Goal: Task Accomplishment & Management: Manage account settings

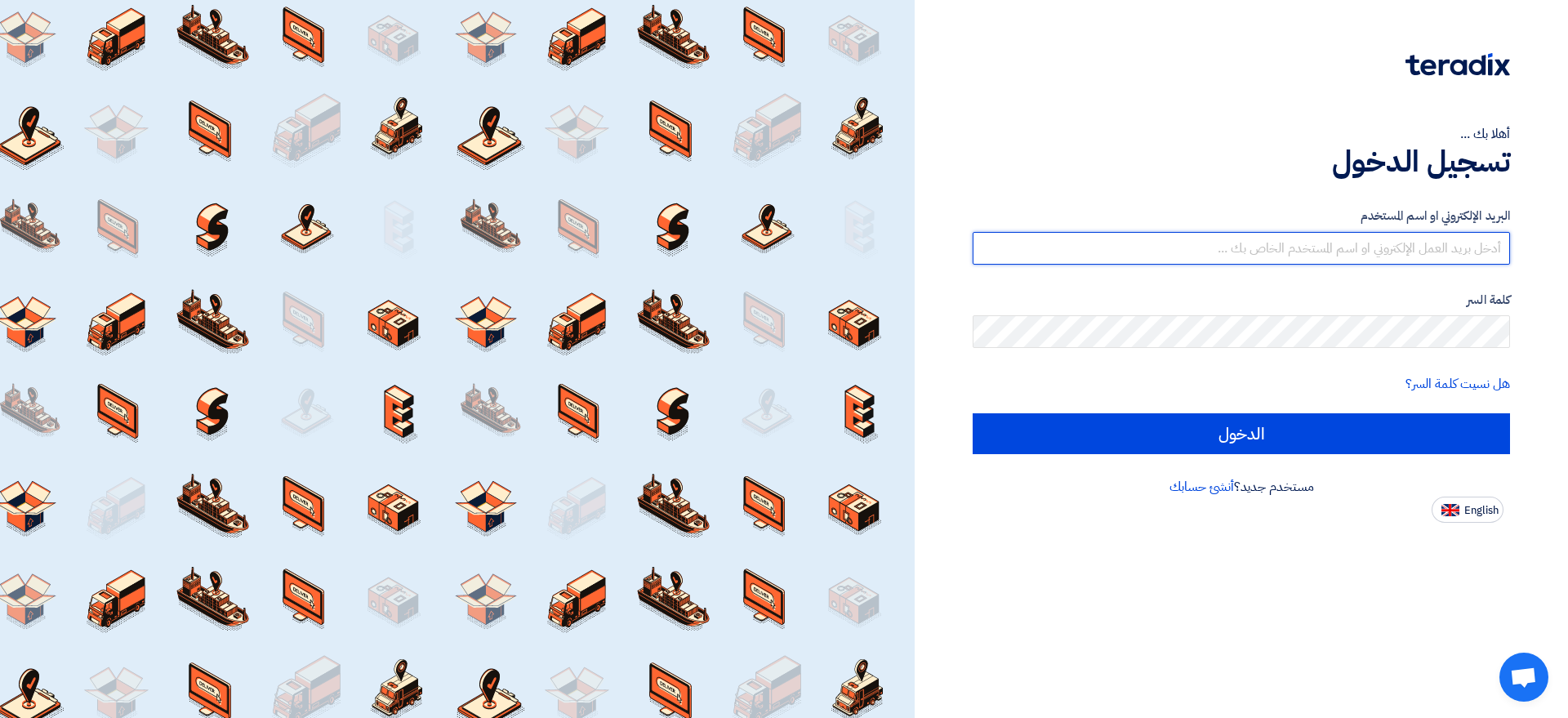
click at [1288, 245] on input "text" at bounding box center [1241, 247] width 538 height 33
type input "[EMAIL_ADDRESS][PERSON_NAME][DOMAIN_NAME]"
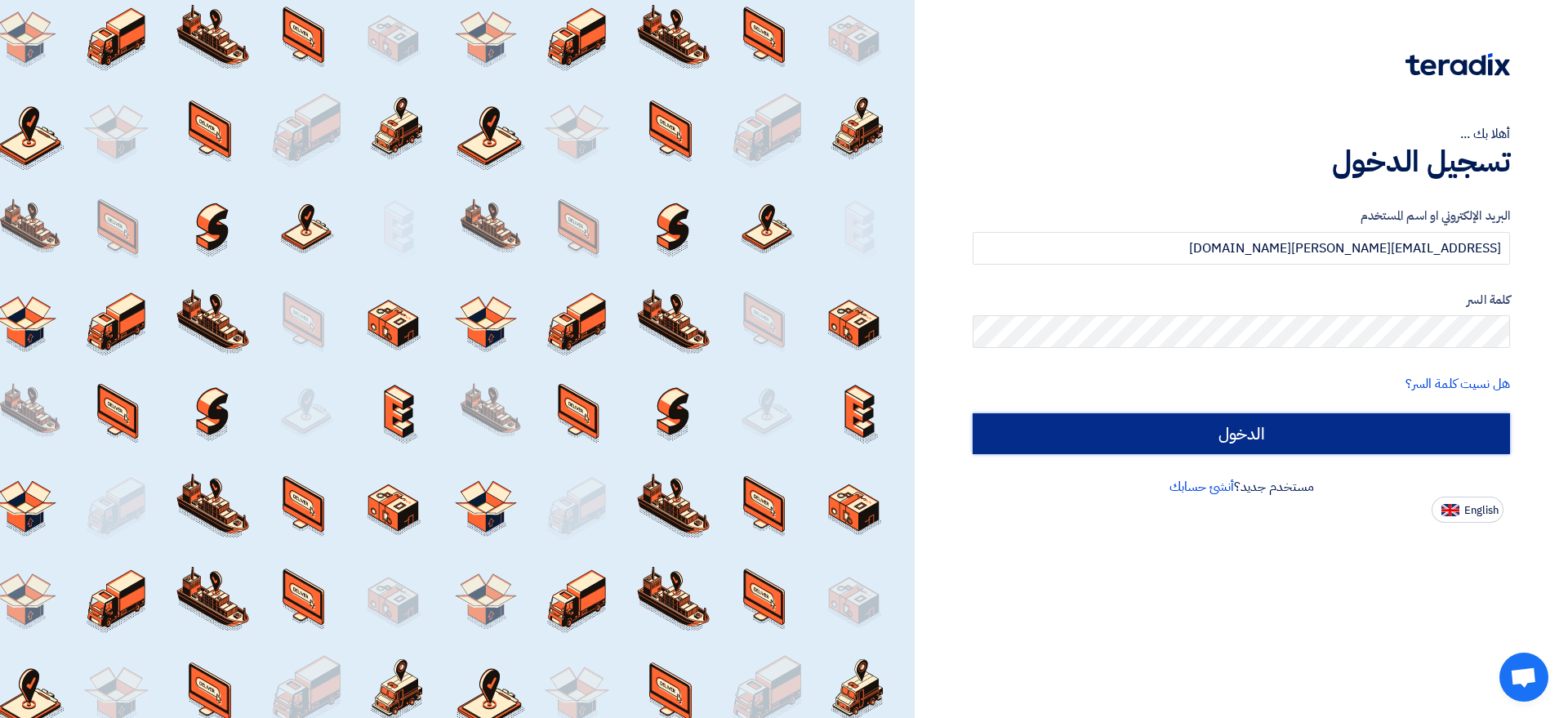
drag, startPoint x: 1071, startPoint y: 429, endPoint x: 1055, endPoint y: 428, distance: 16.0
click at [1069, 429] on input "الدخول" at bounding box center [1241, 434] width 538 height 41
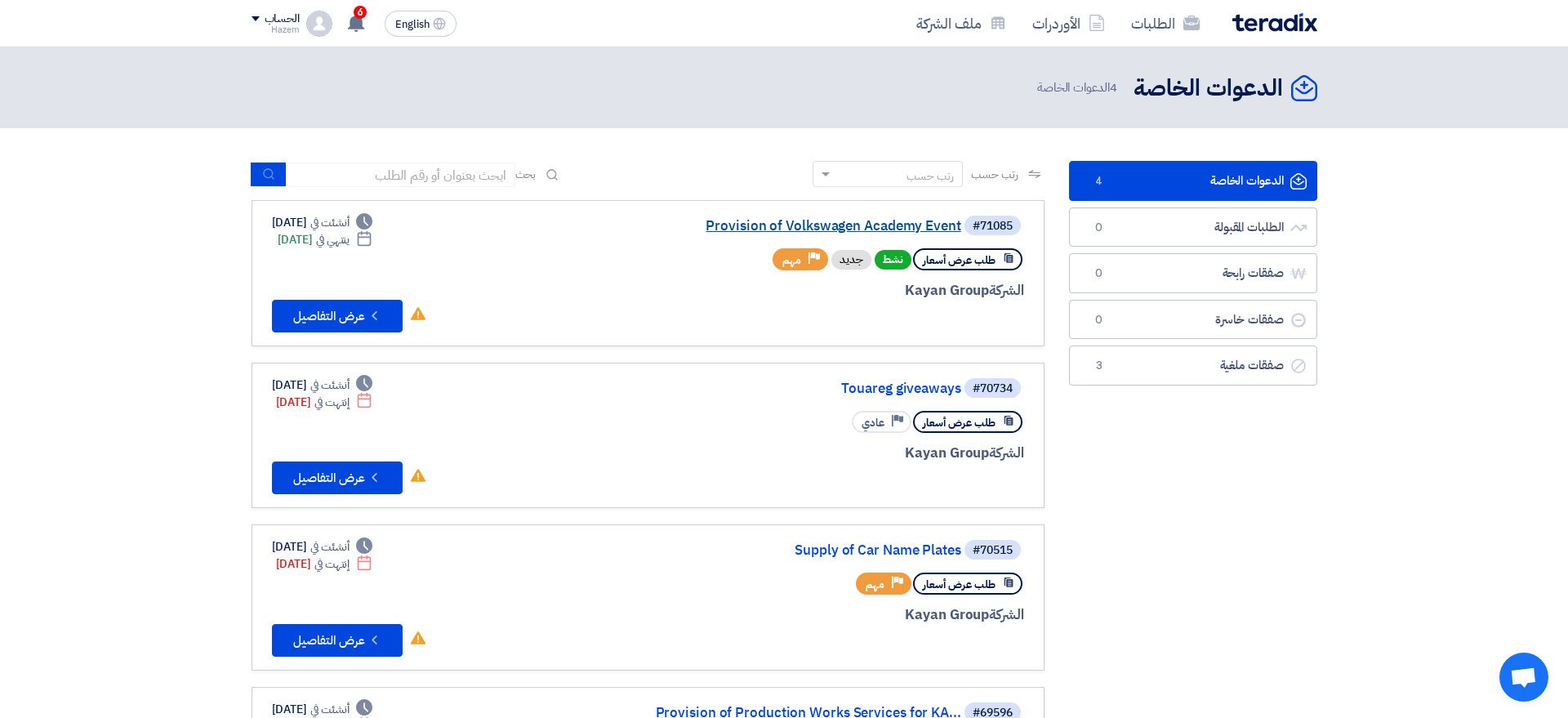
click at [833, 228] on link "Provision of Volkswagen Academy Event" at bounding box center [798, 226] width 327 height 15
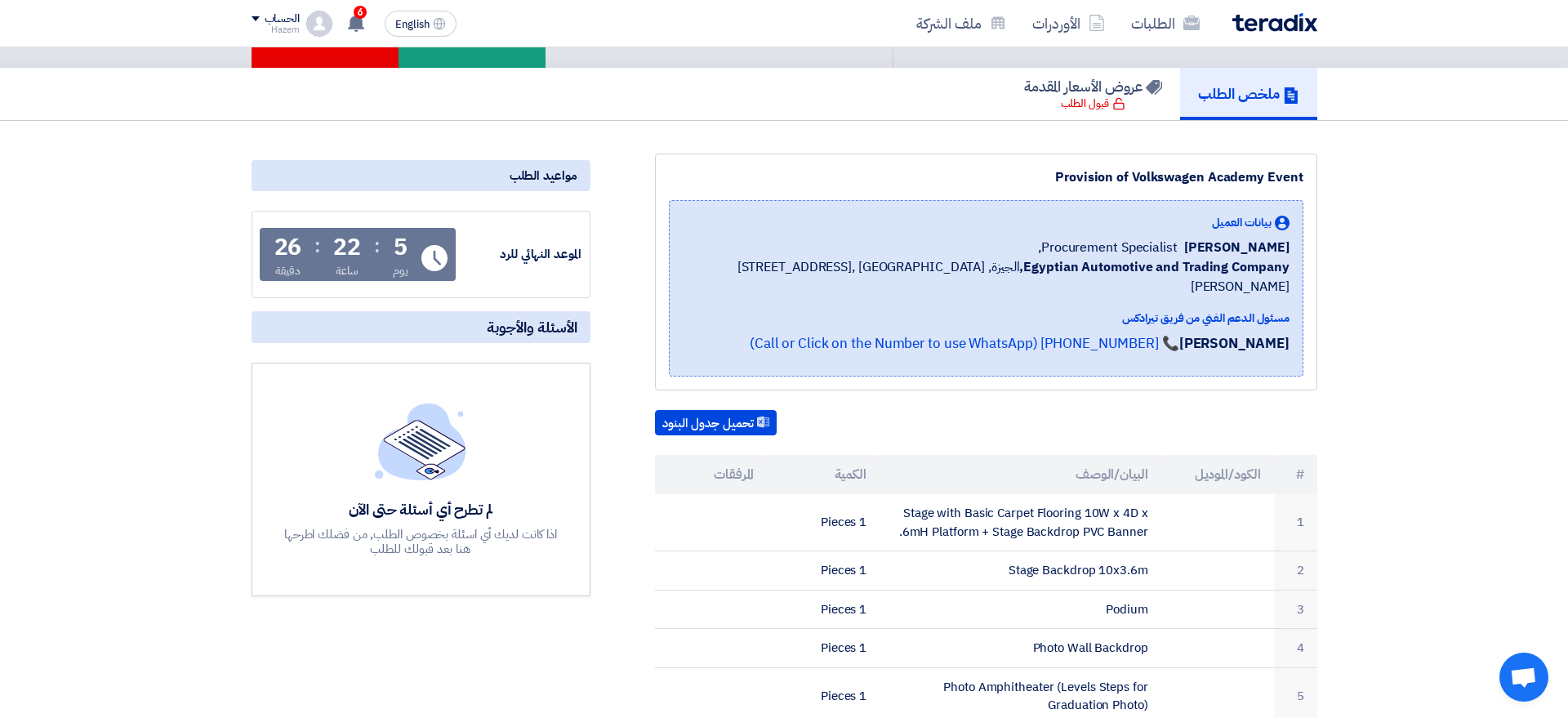
scroll to position [99, 0]
click at [1166, 262] on b "Egyptian Automotive and Trading Company," at bounding box center [1154, 266] width 270 height 20
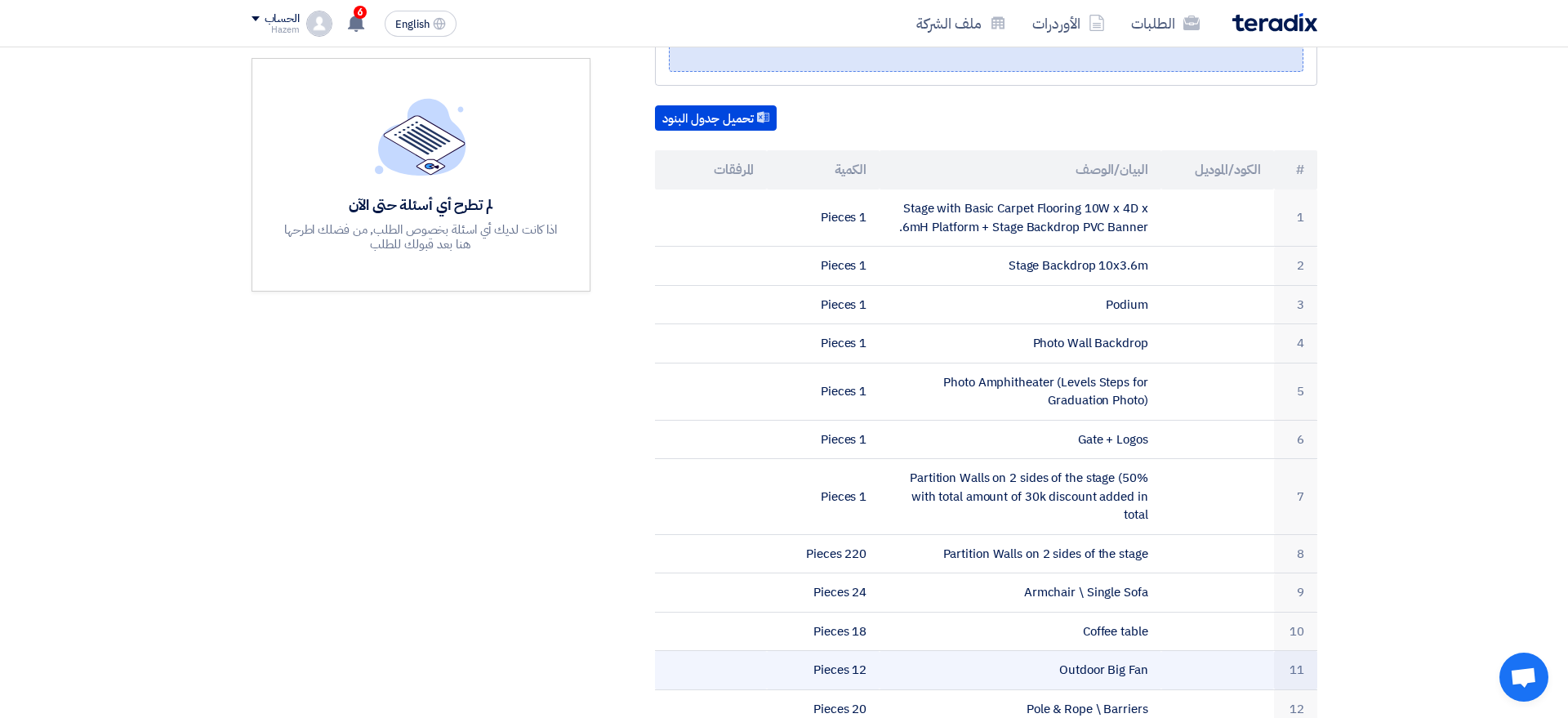
scroll to position [0, 0]
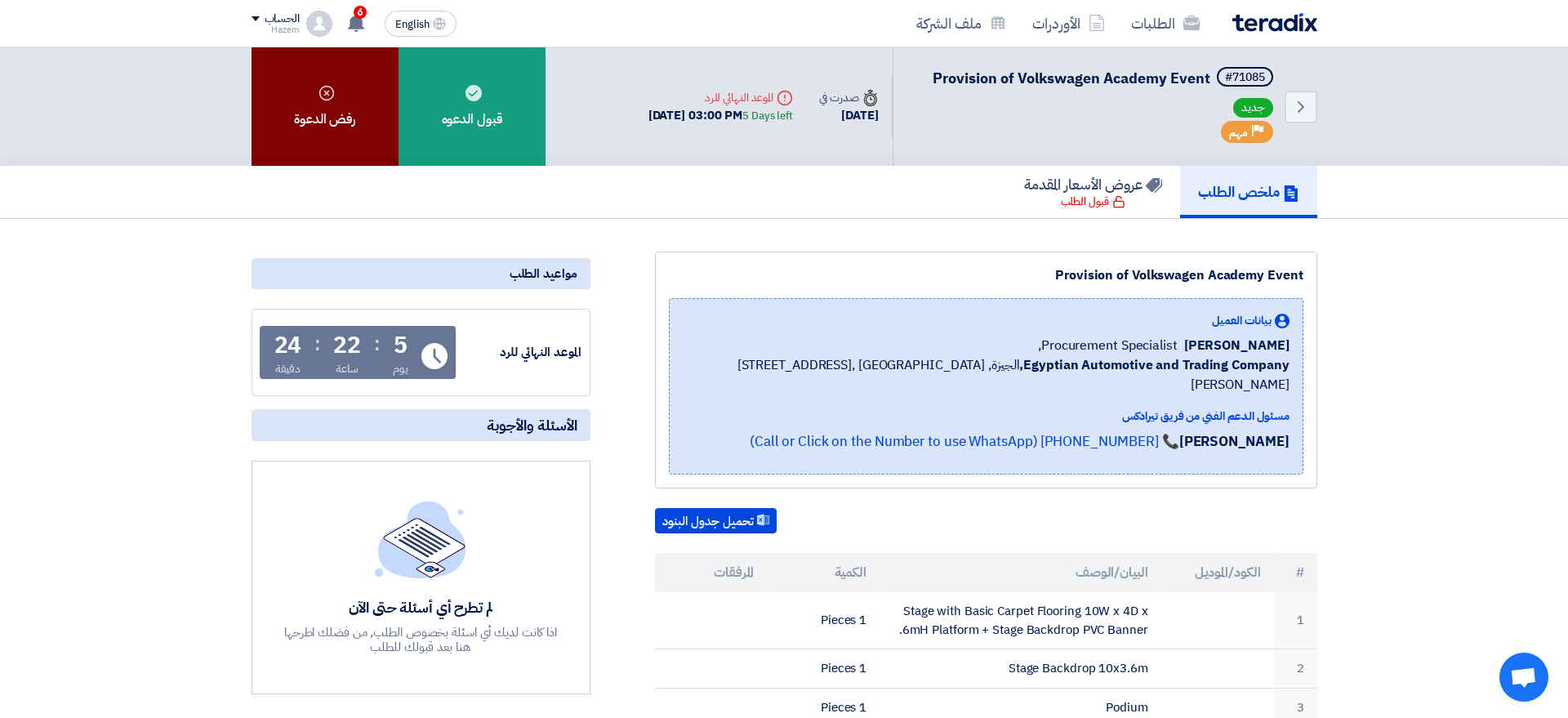
click at [327, 121] on div "رفض الدعوة" at bounding box center [324, 106] width 147 height 119
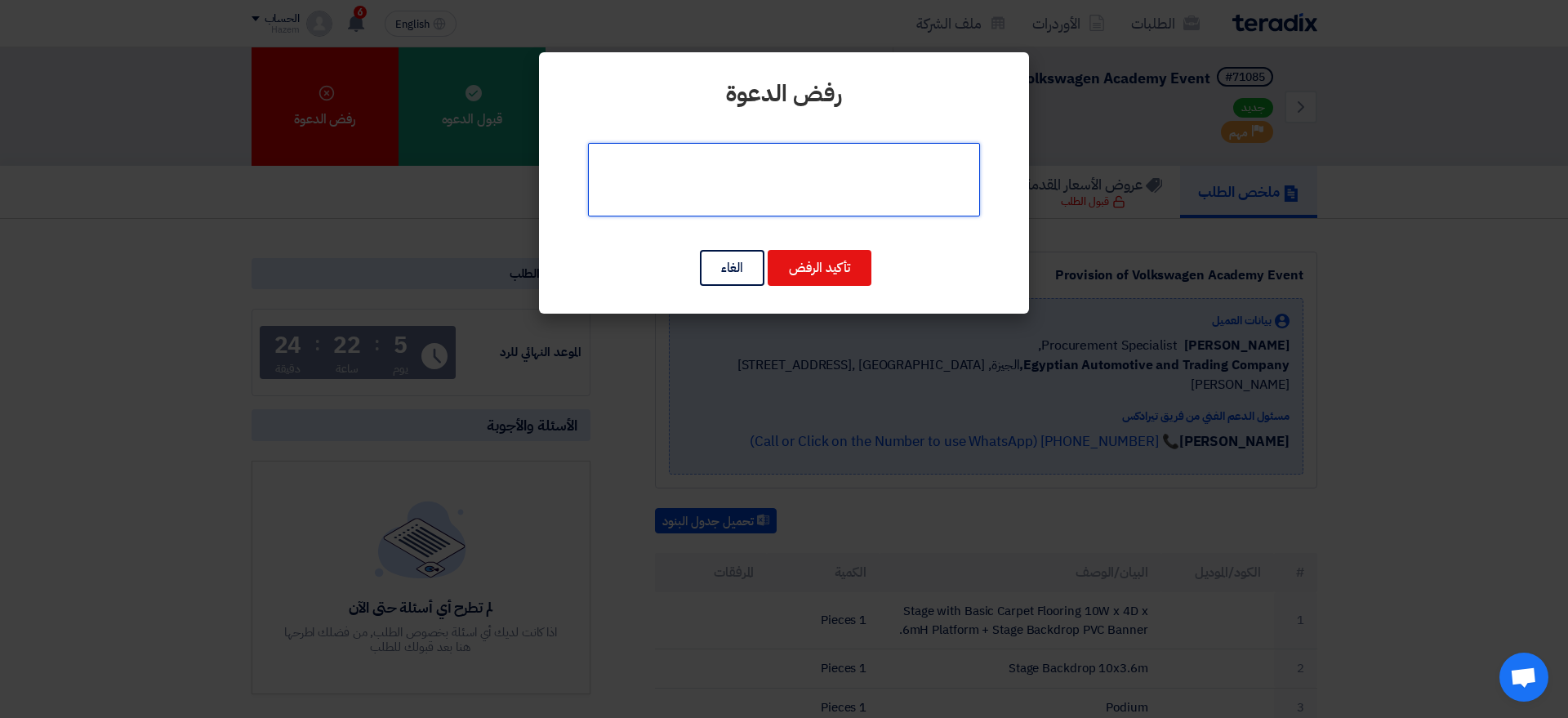
click at [842, 167] on textarea at bounding box center [784, 179] width 392 height 74
type textarea "n"
click at [791, 158] on textarea at bounding box center [784, 179] width 392 height 74
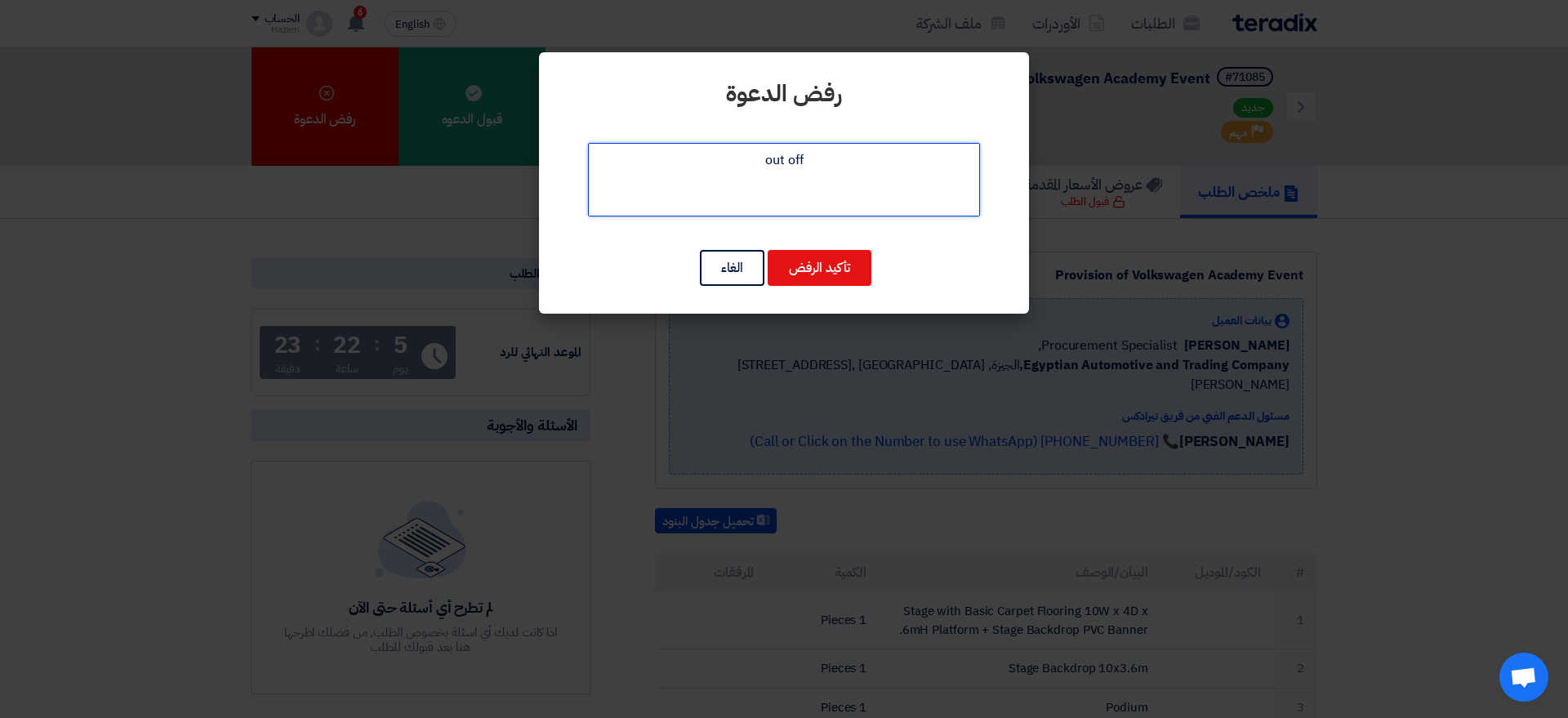
paste textarea "scope of work"
click at [765, 161] on textarea at bounding box center [784, 179] width 392 height 74
click at [914, 170] on textarea at bounding box center [784, 179] width 392 height 74
click at [917, 162] on textarea at bounding box center [784, 179] width 392 height 74
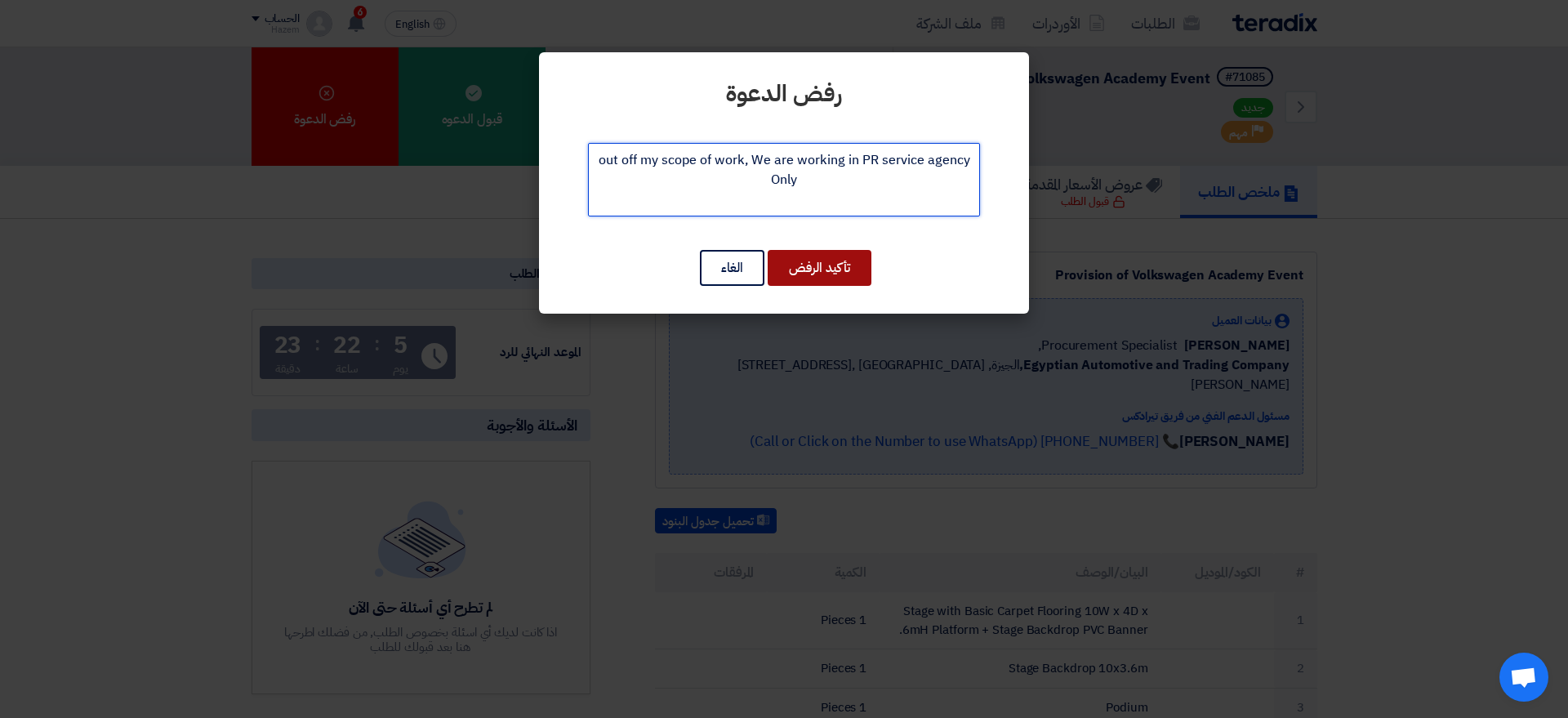
type textarea "out off my scope of work, We are working in PR service agency Only"
click at [814, 260] on button "تأكيد الرفض" at bounding box center [819, 268] width 104 height 35
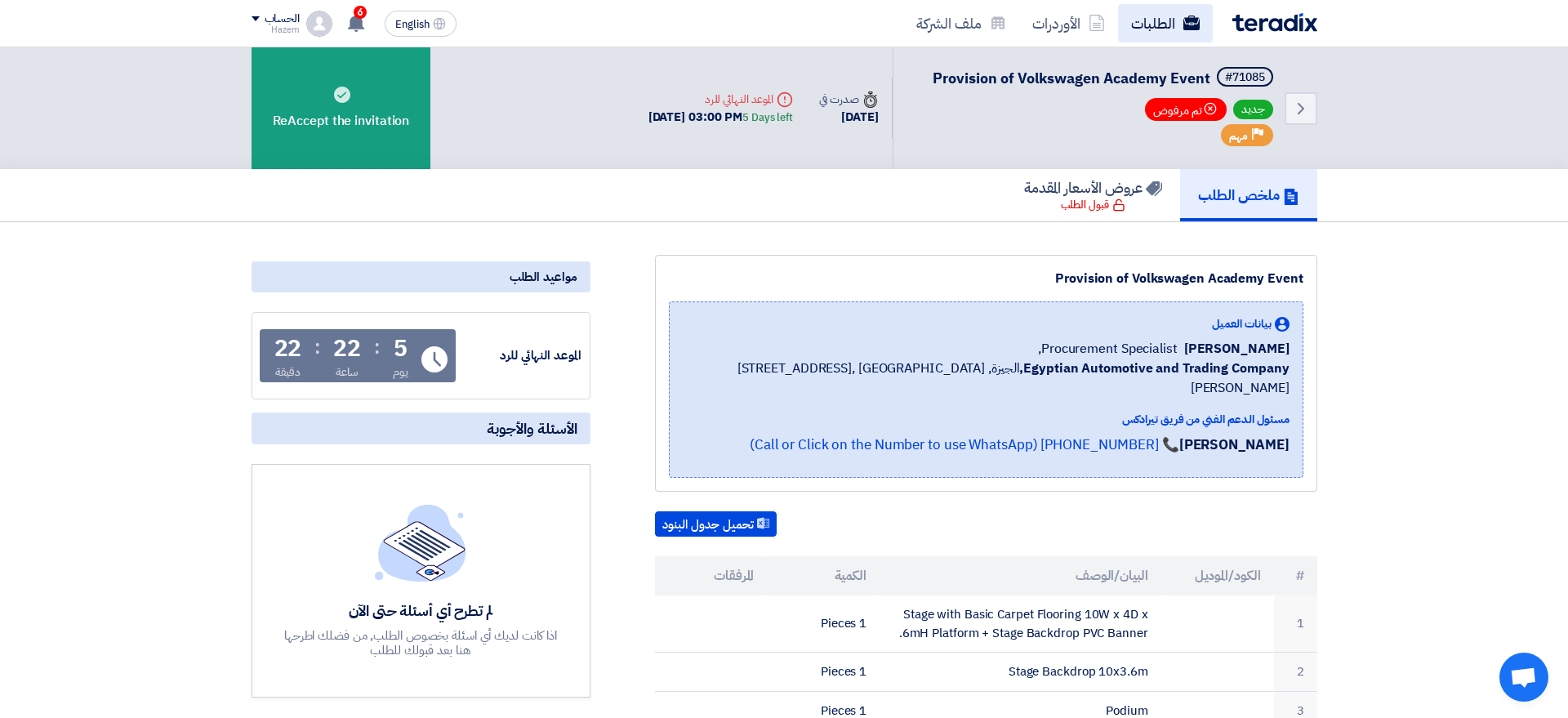
click at [1161, 29] on link "الطلبات" at bounding box center [1165, 22] width 94 height 38
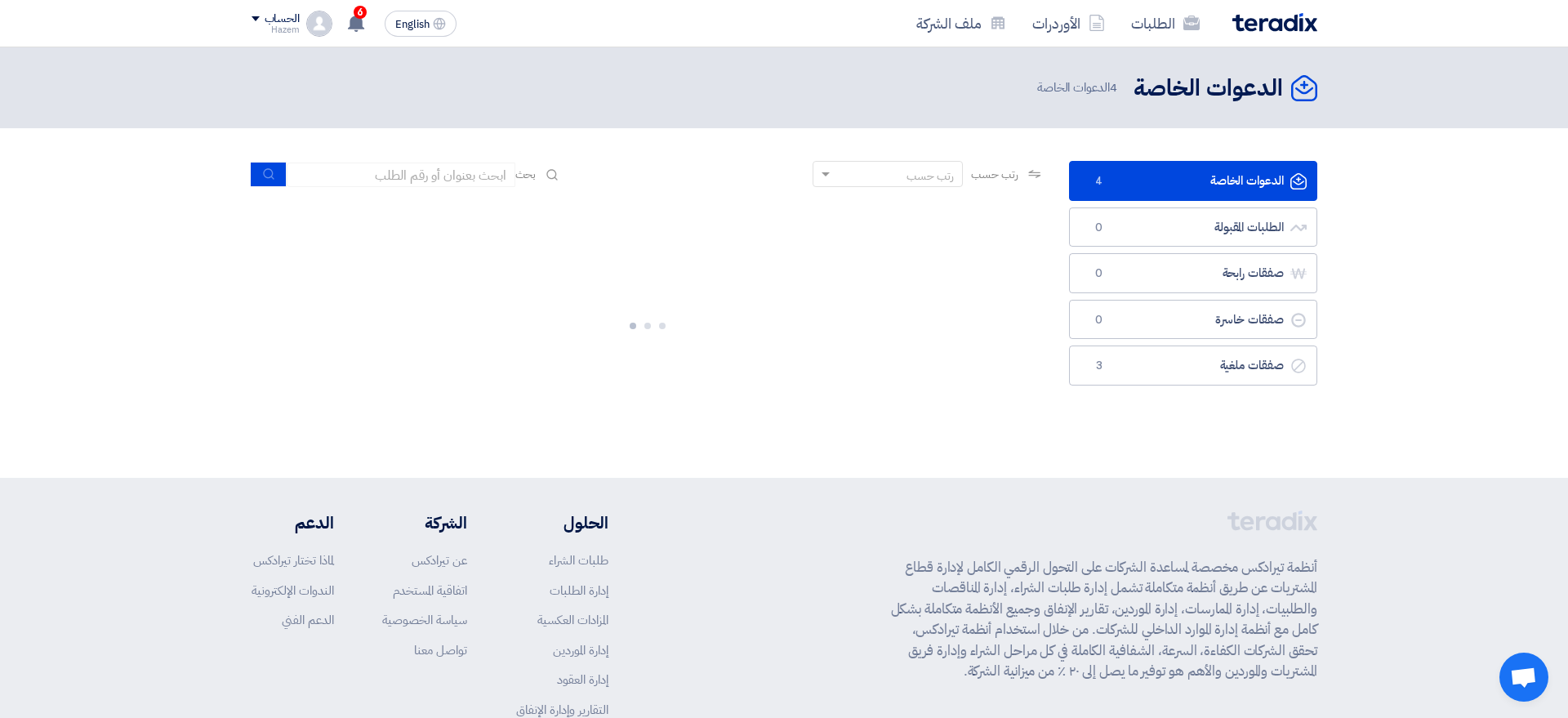
click at [1155, 186] on link "الدعوات الخاصة الدعوات الخاصة 4" at bounding box center [1193, 180] width 248 height 40
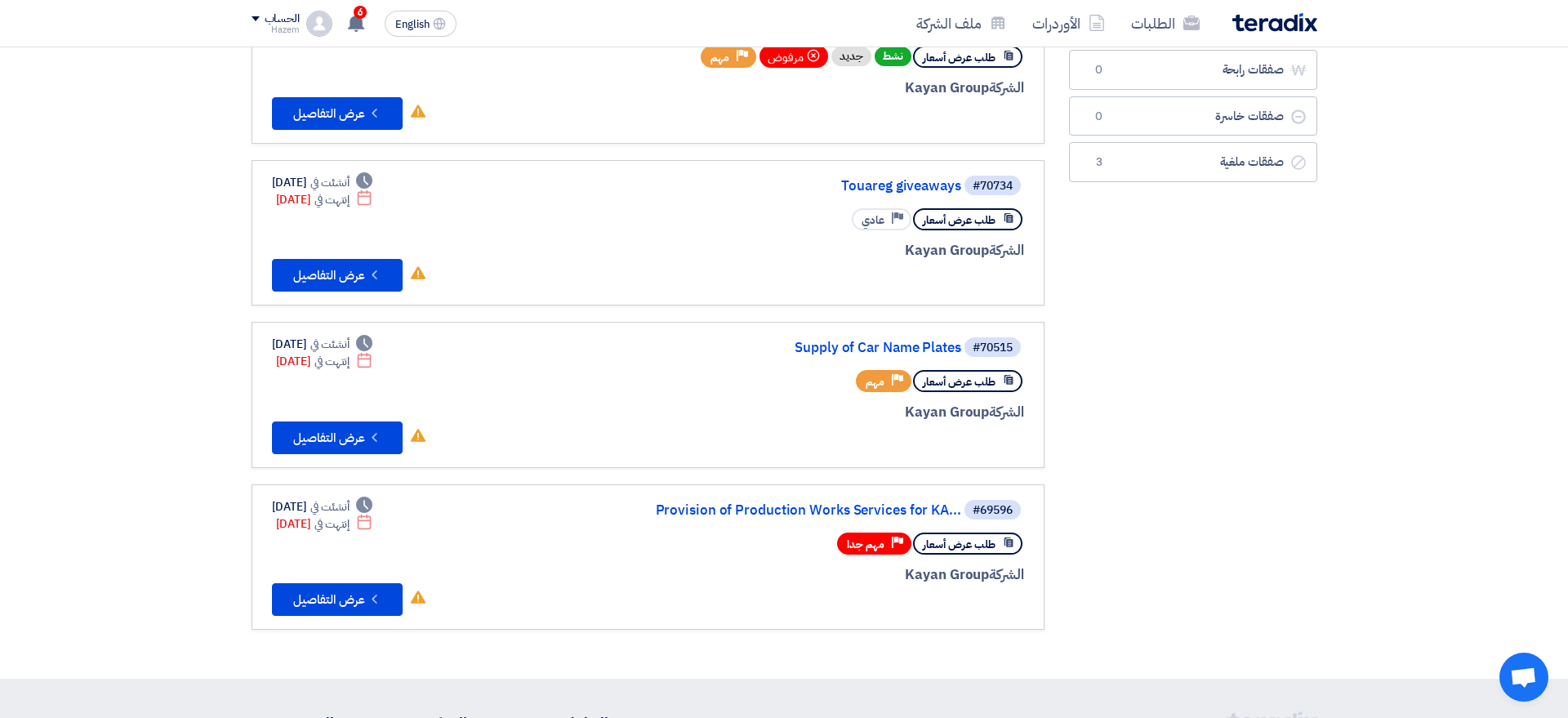
scroll to position [204, 0]
click at [886, 181] on link "Touareg giveaways" at bounding box center [798, 186] width 327 height 15
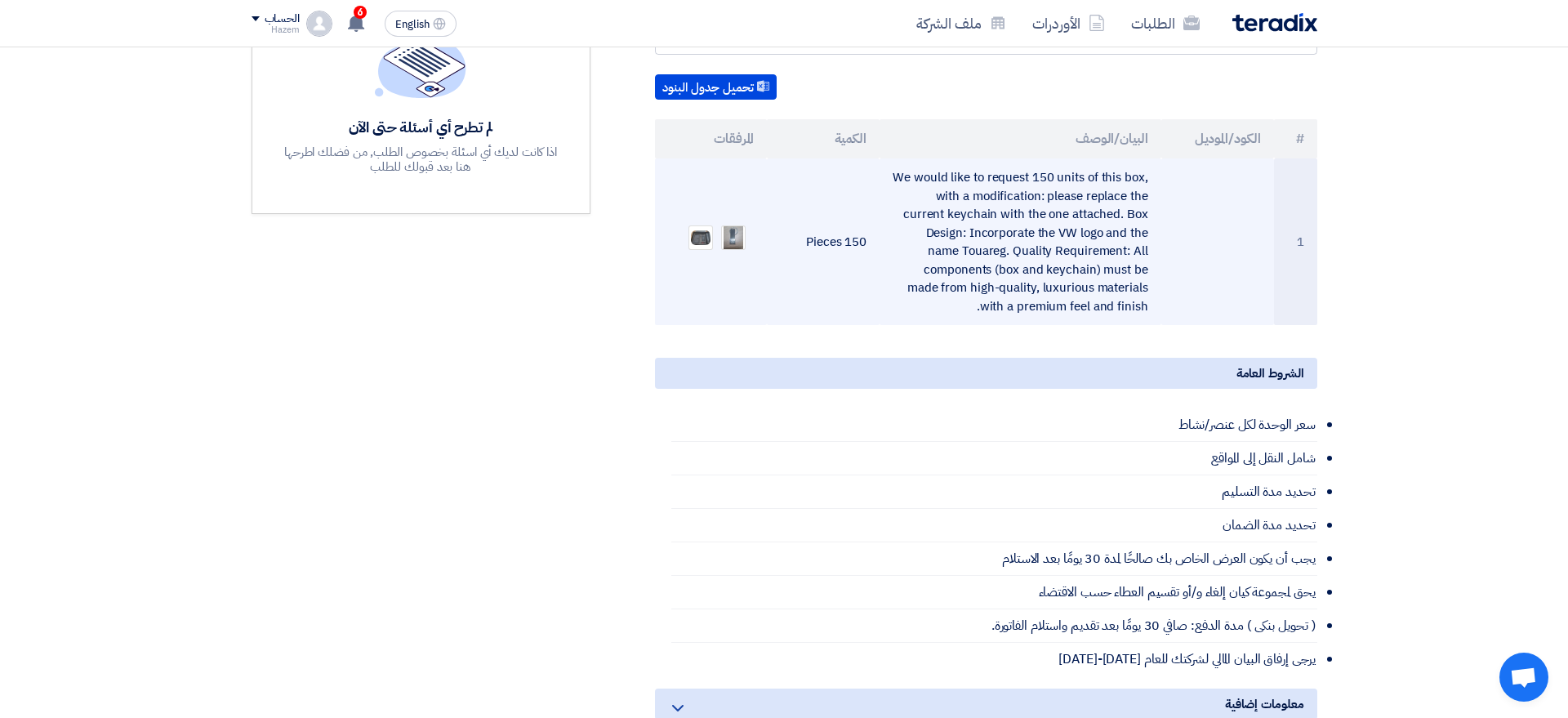
scroll to position [473, 0]
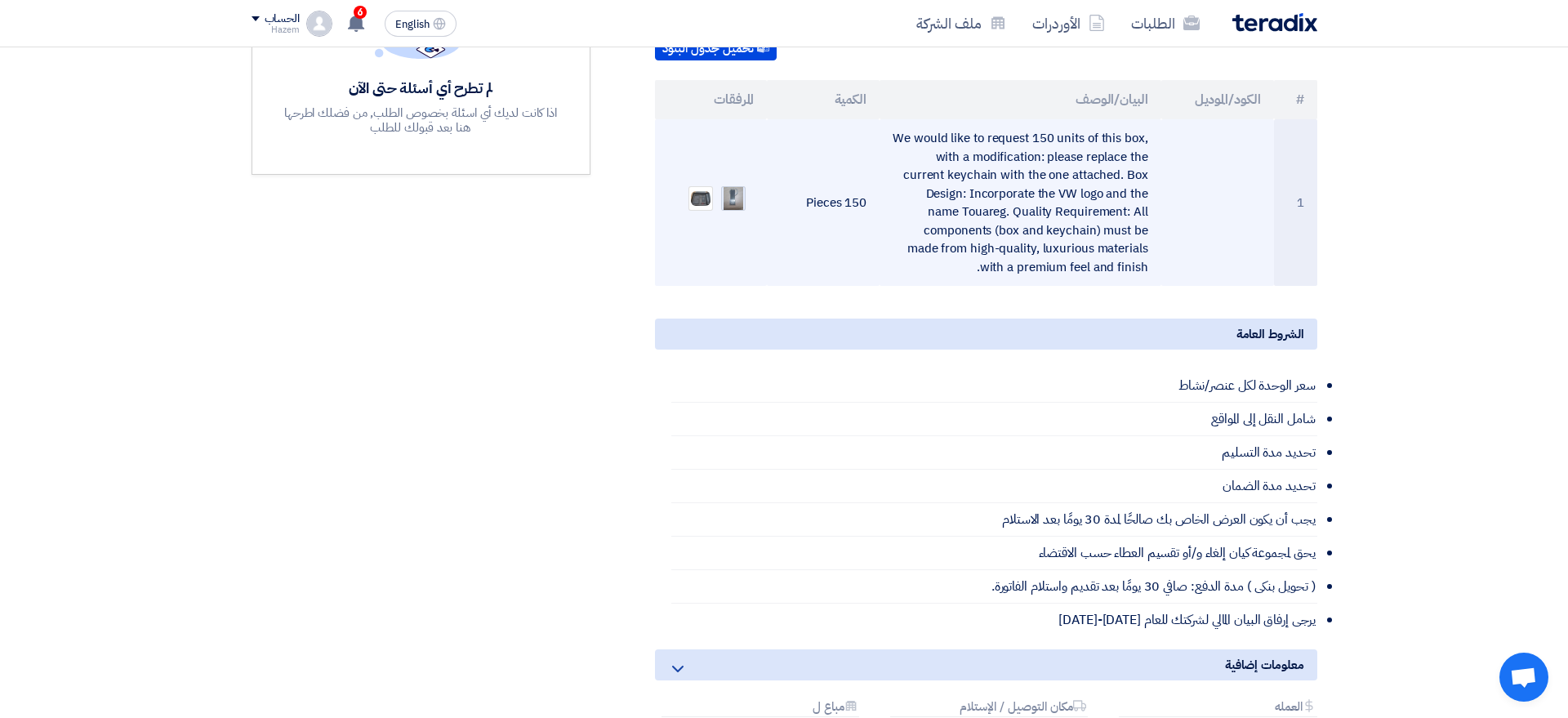
click at [736, 183] on img at bounding box center [733, 198] width 22 height 38
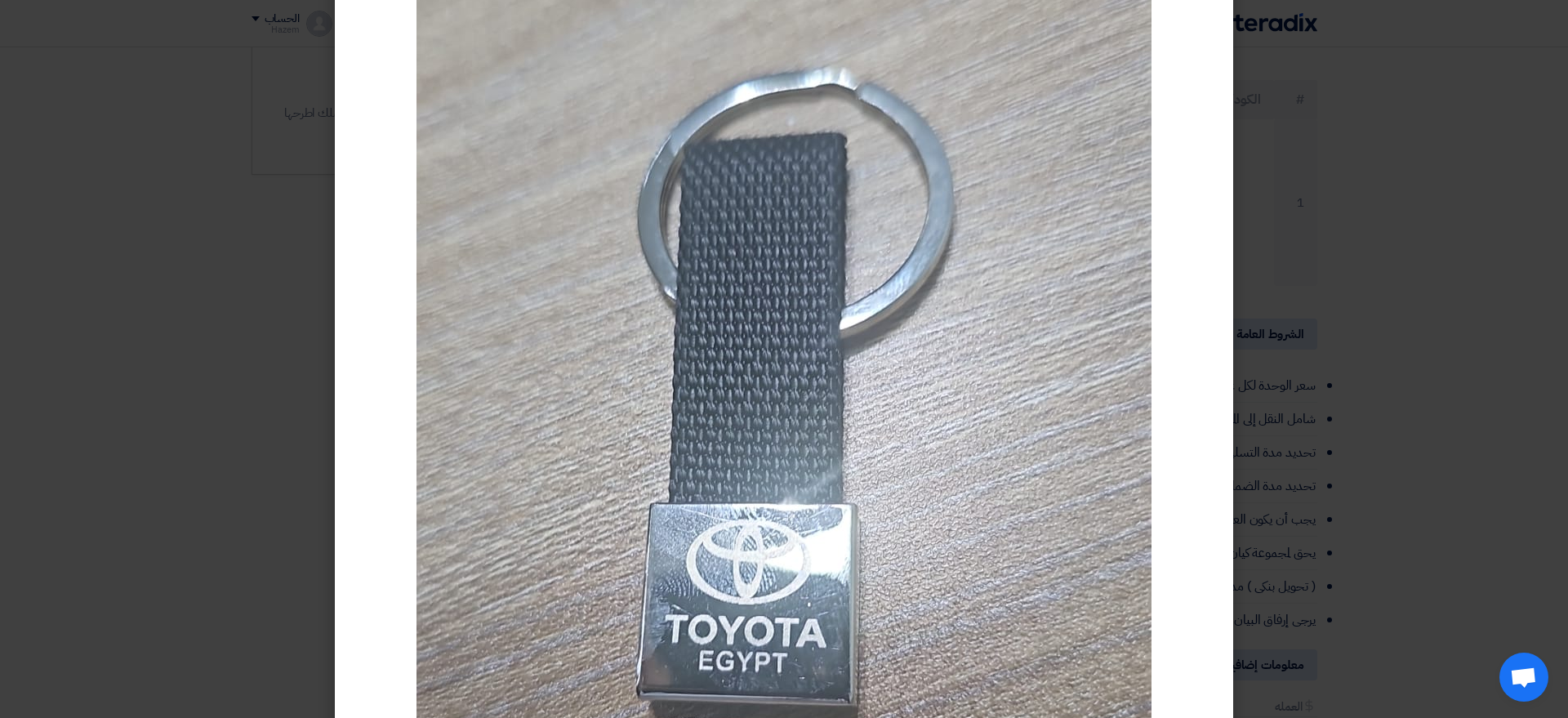
scroll to position [0, 0]
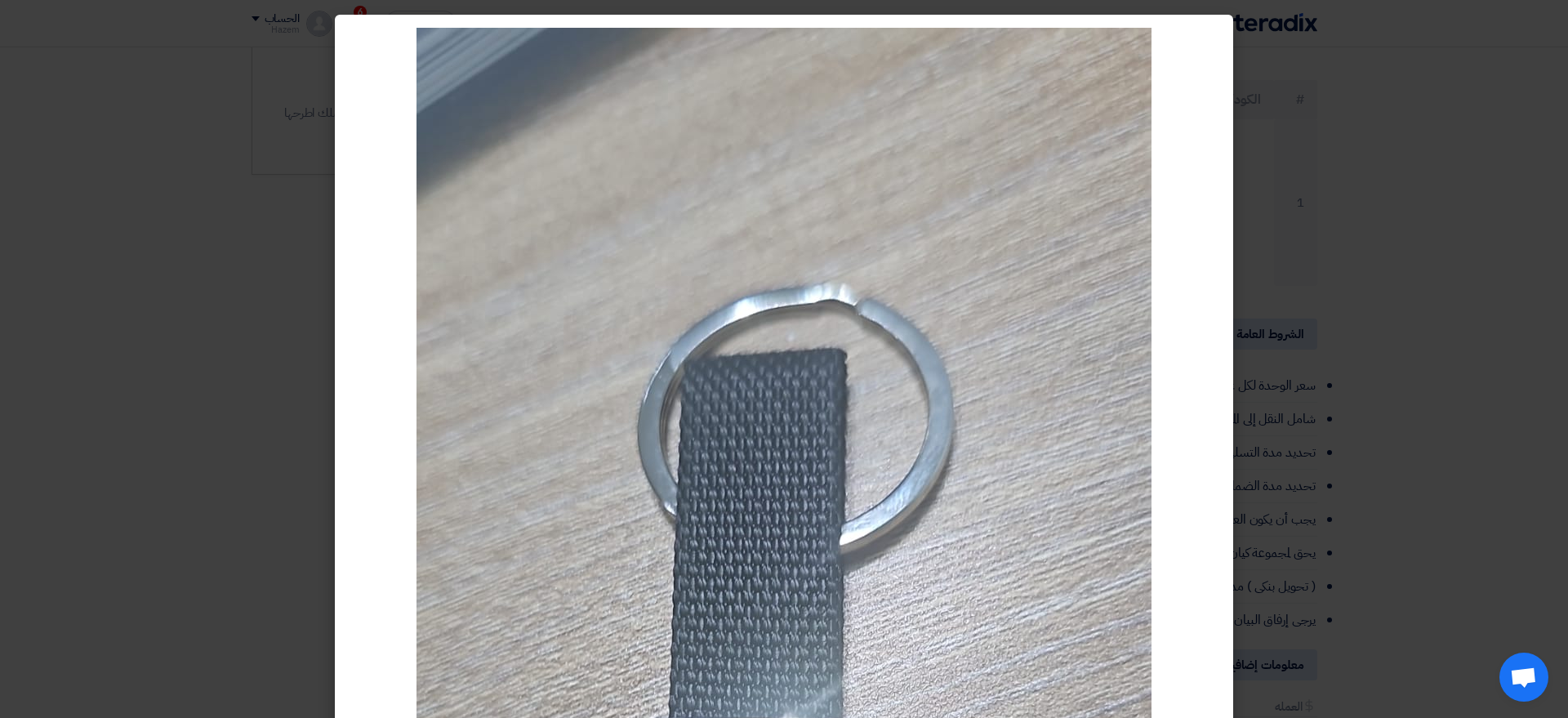
drag, startPoint x: 1365, startPoint y: 335, endPoint x: 1333, endPoint y: 338, distance: 32.1
click at [1365, 335] on modal-container at bounding box center [784, 359] width 1568 height 718
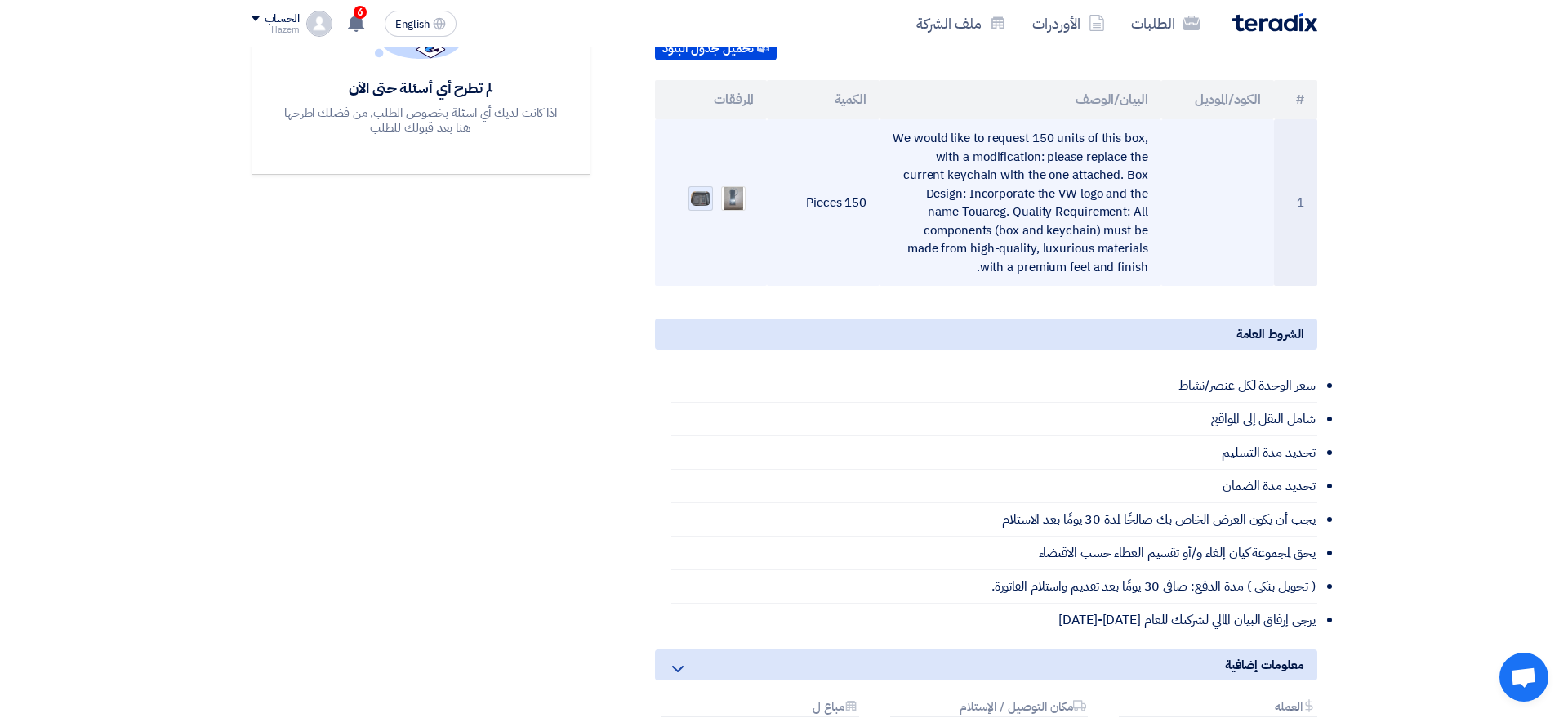
click at [700, 190] on img at bounding box center [700, 198] width 22 height 18
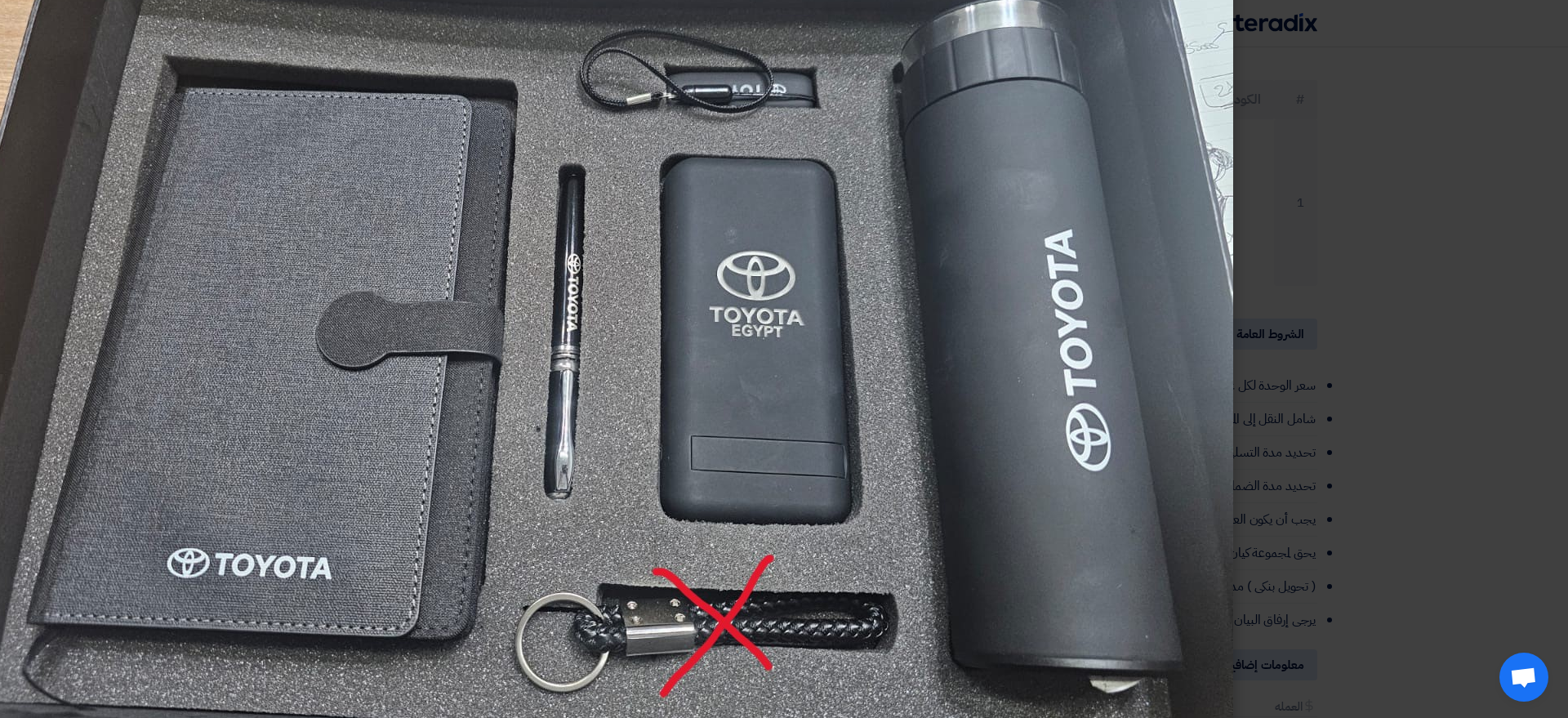
scroll to position [240, 0]
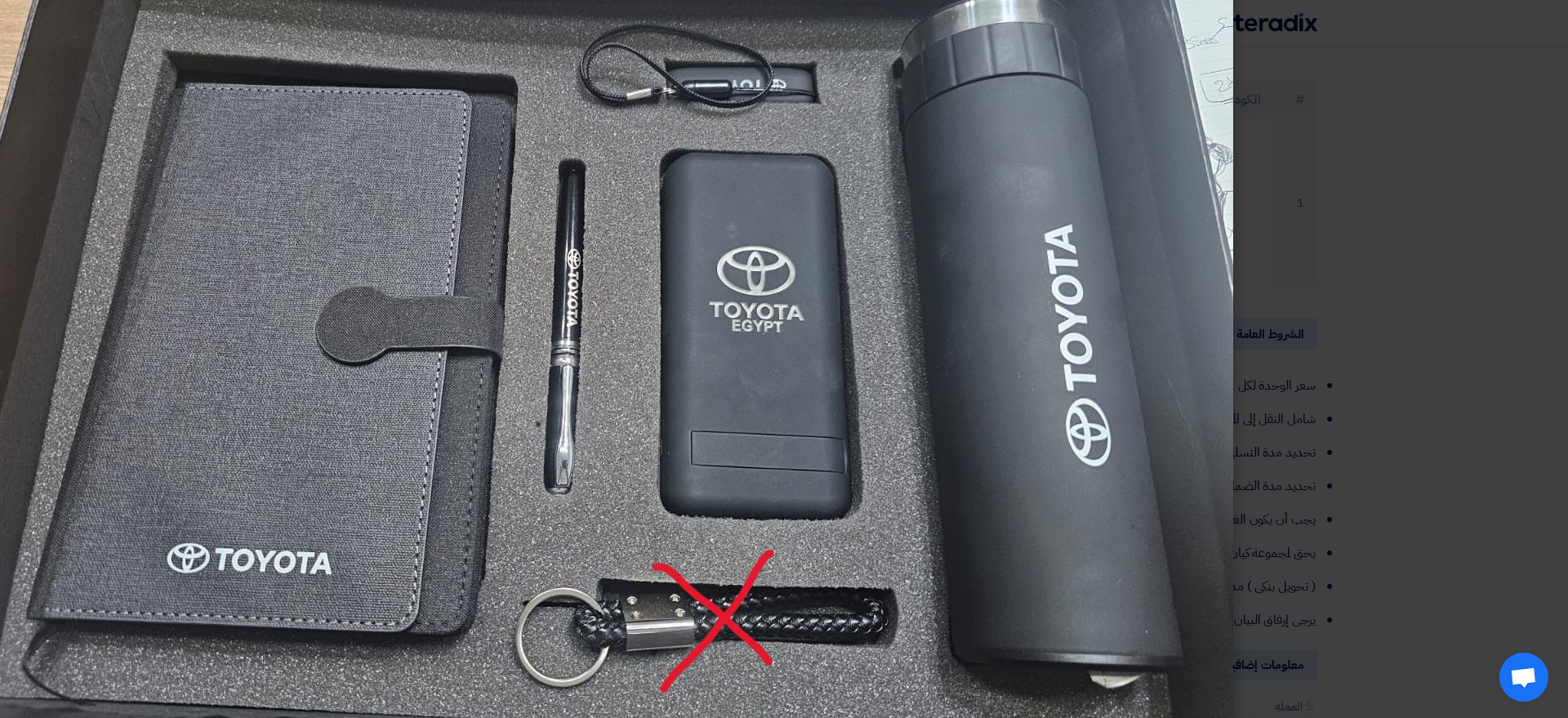
click at [1357, 263] on modal-container at bounding box center [784, 359] width 1568 height 718
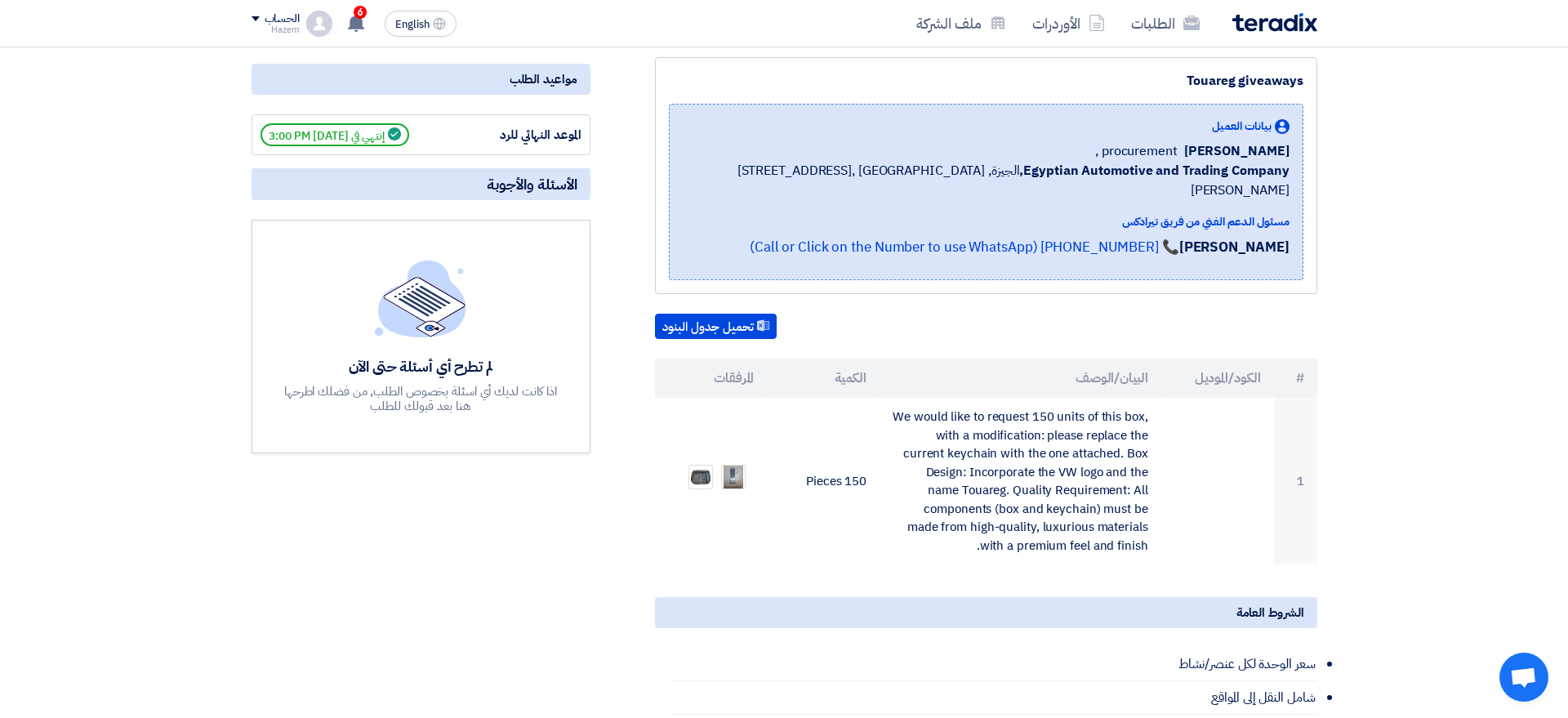
scroll to position [0, 0]
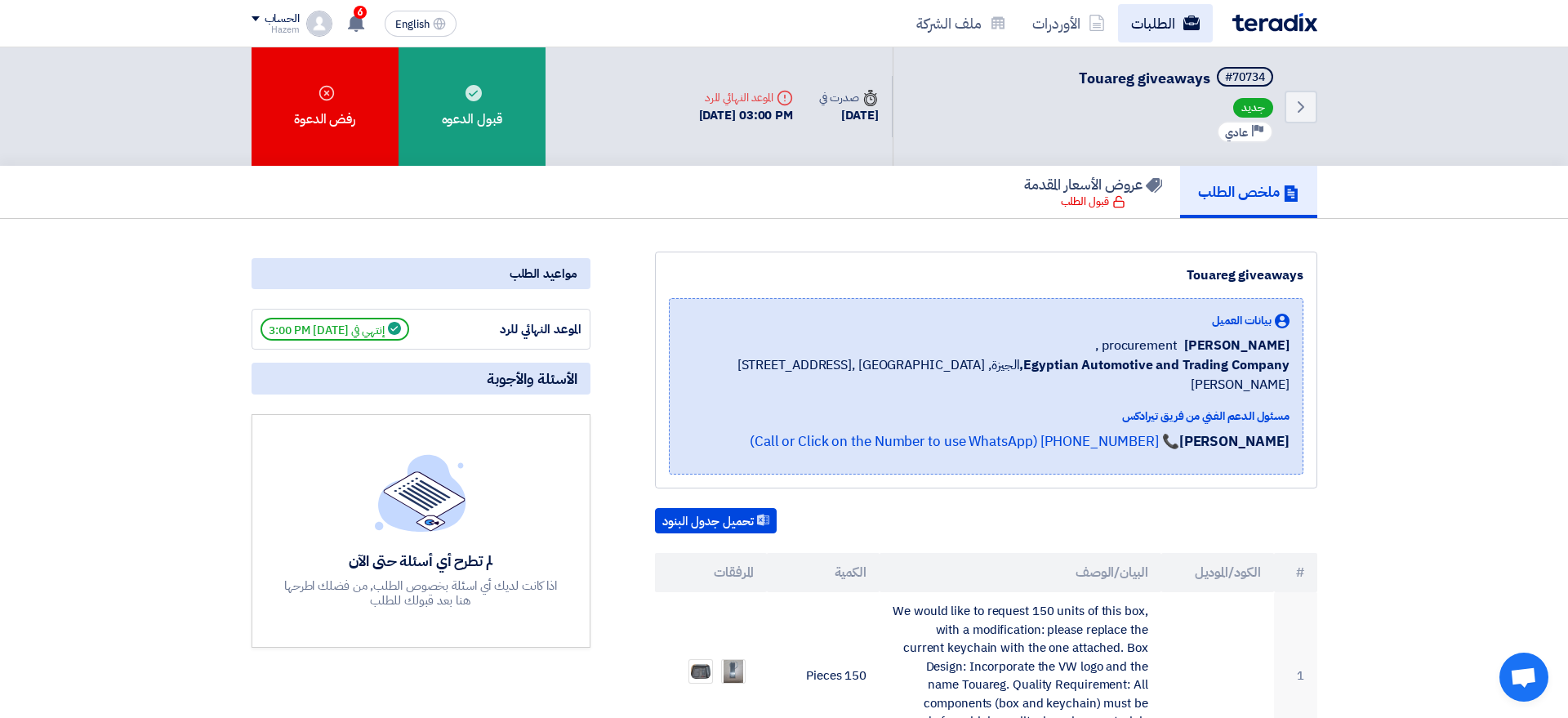
click at [1135, 21] on link "الطلبات" at bounding box center [1165, 22] width 94 height 38
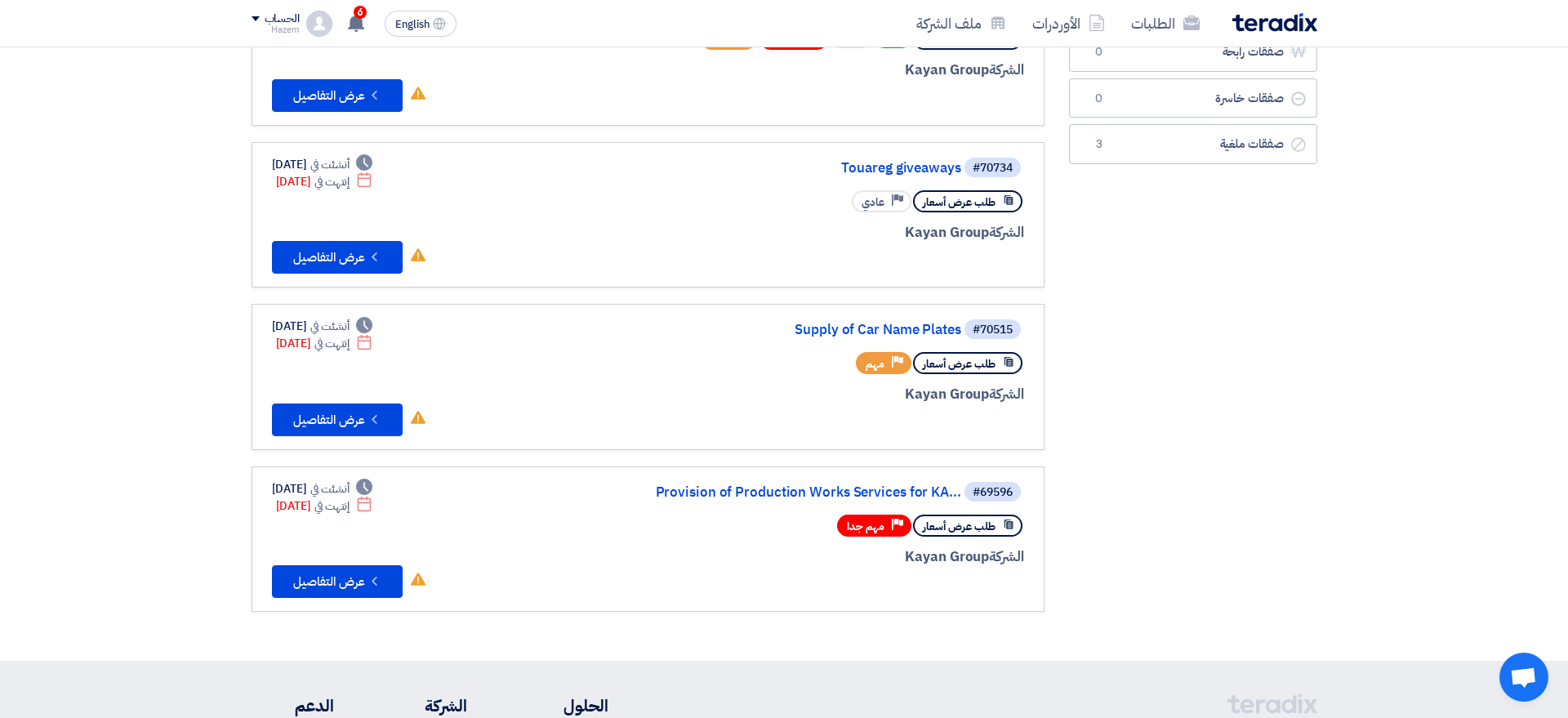
scroll to position [222, 0]
click at [871, 323] on link "Supply of Car Name Plates" at bounding box center [798, 330] width 327 height 15
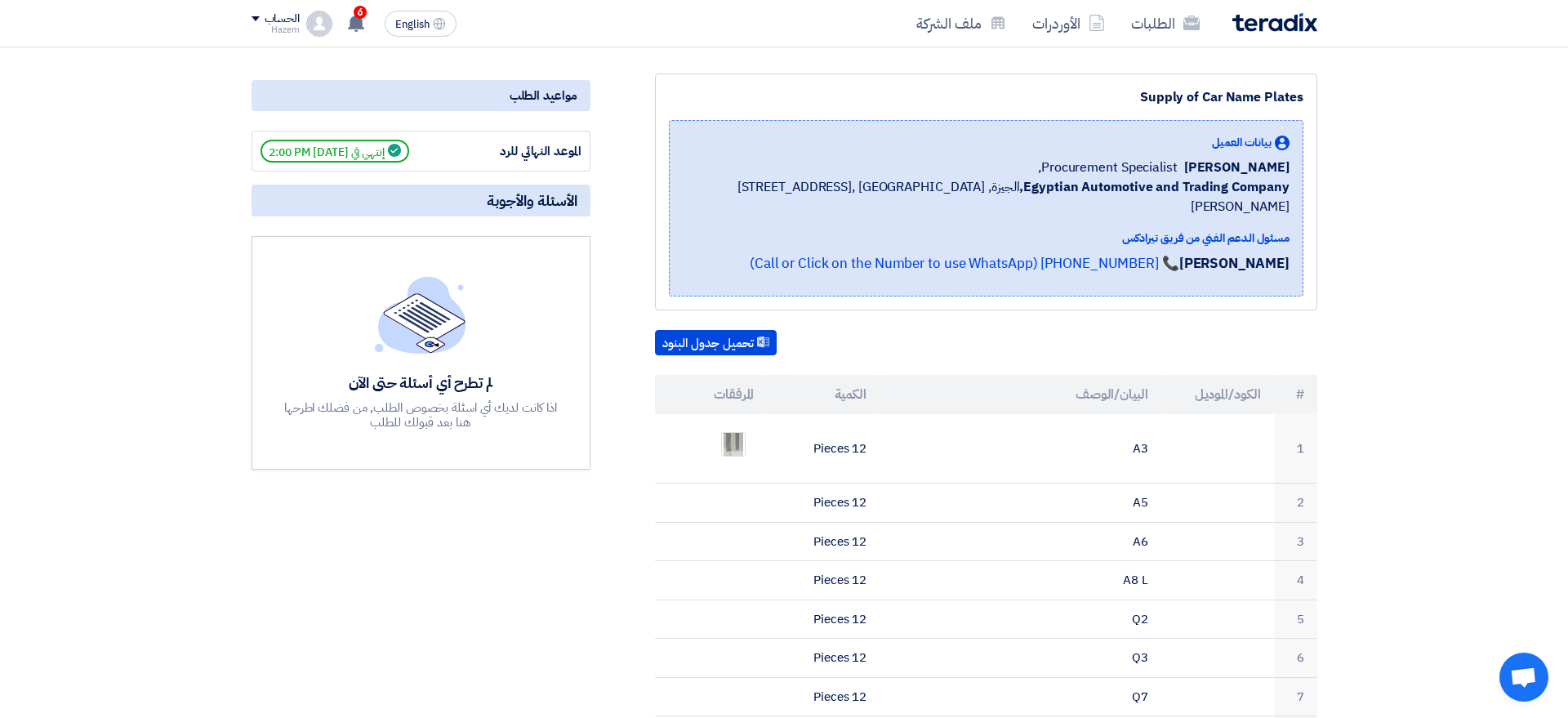
scroll to position [204, 0]
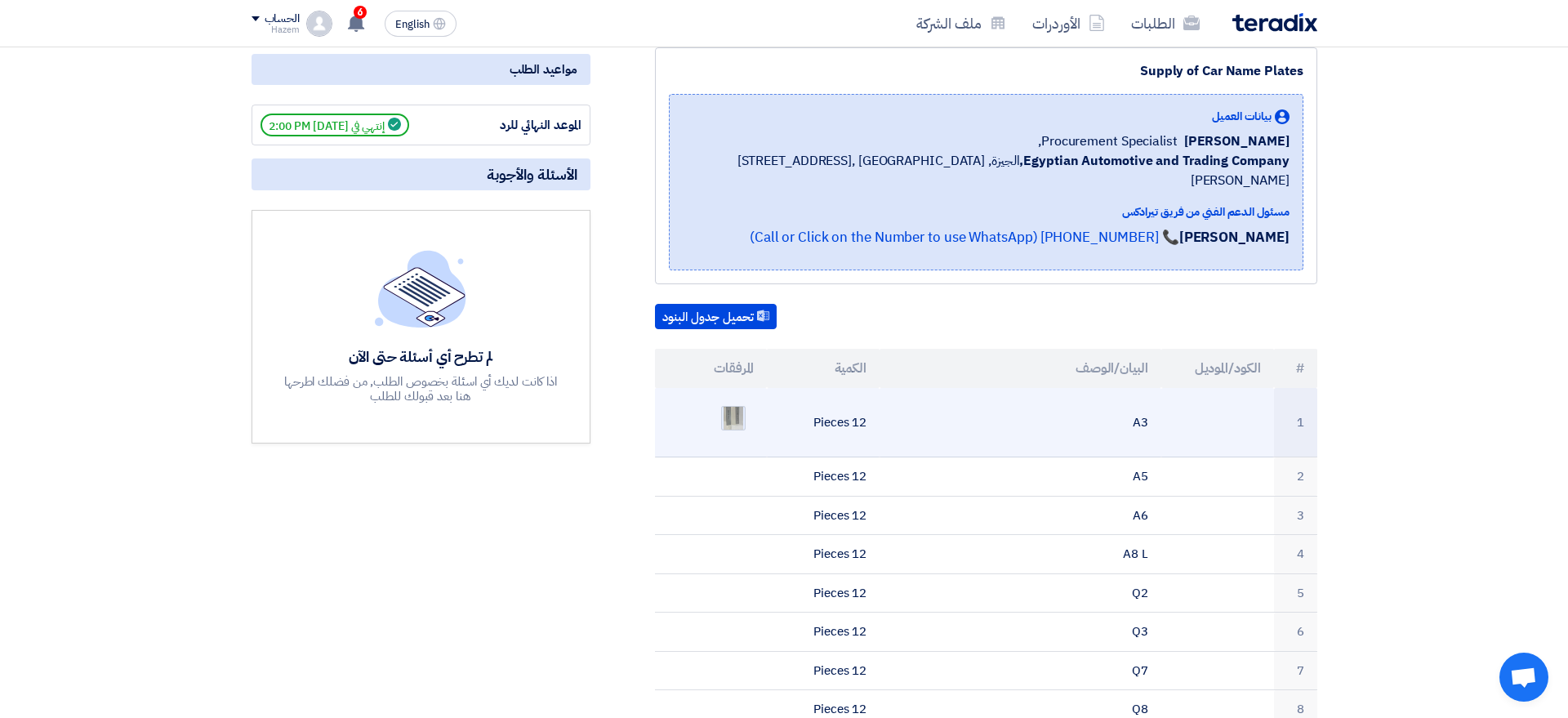
click at [738, 400] on img at bounding box center [733, 418] width 22 height 38
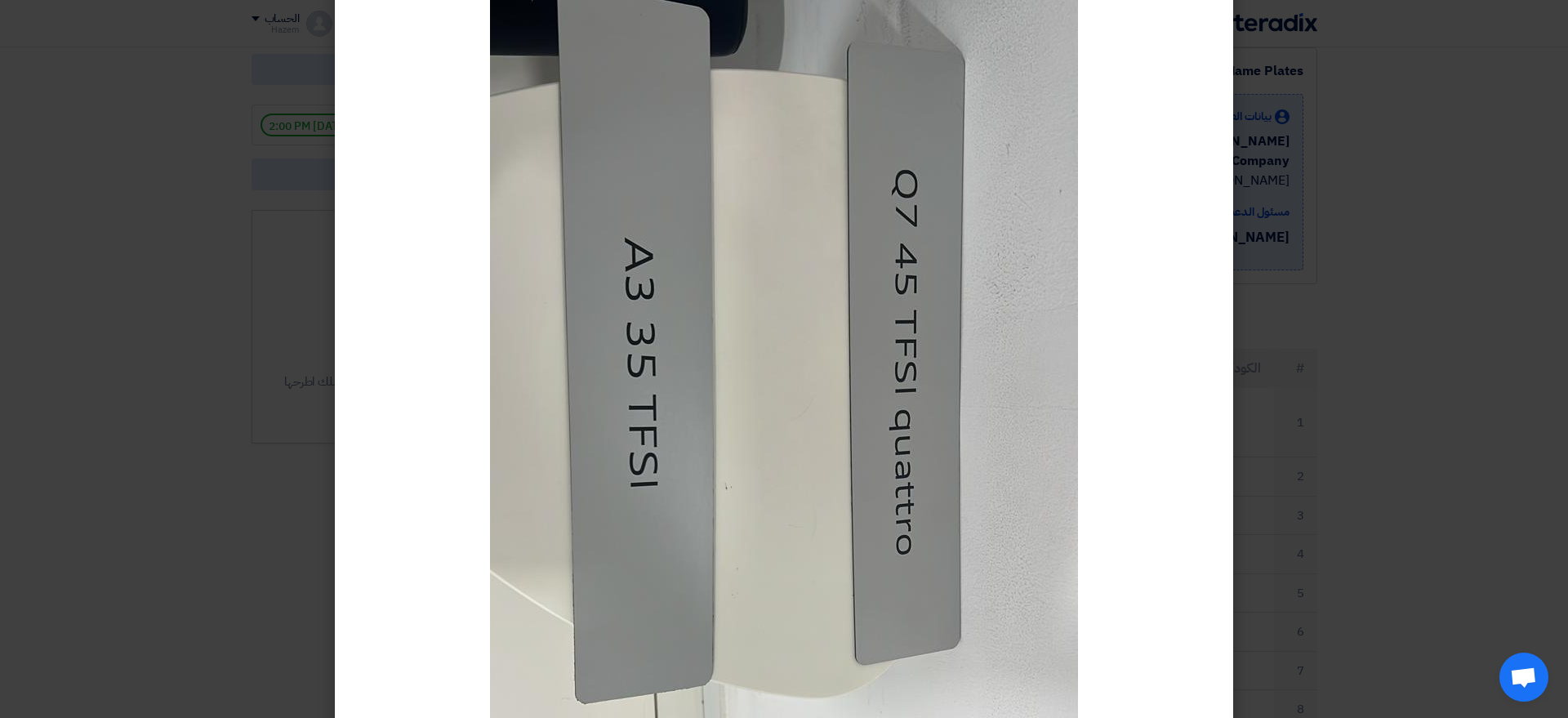
scroll to position [96, 0]
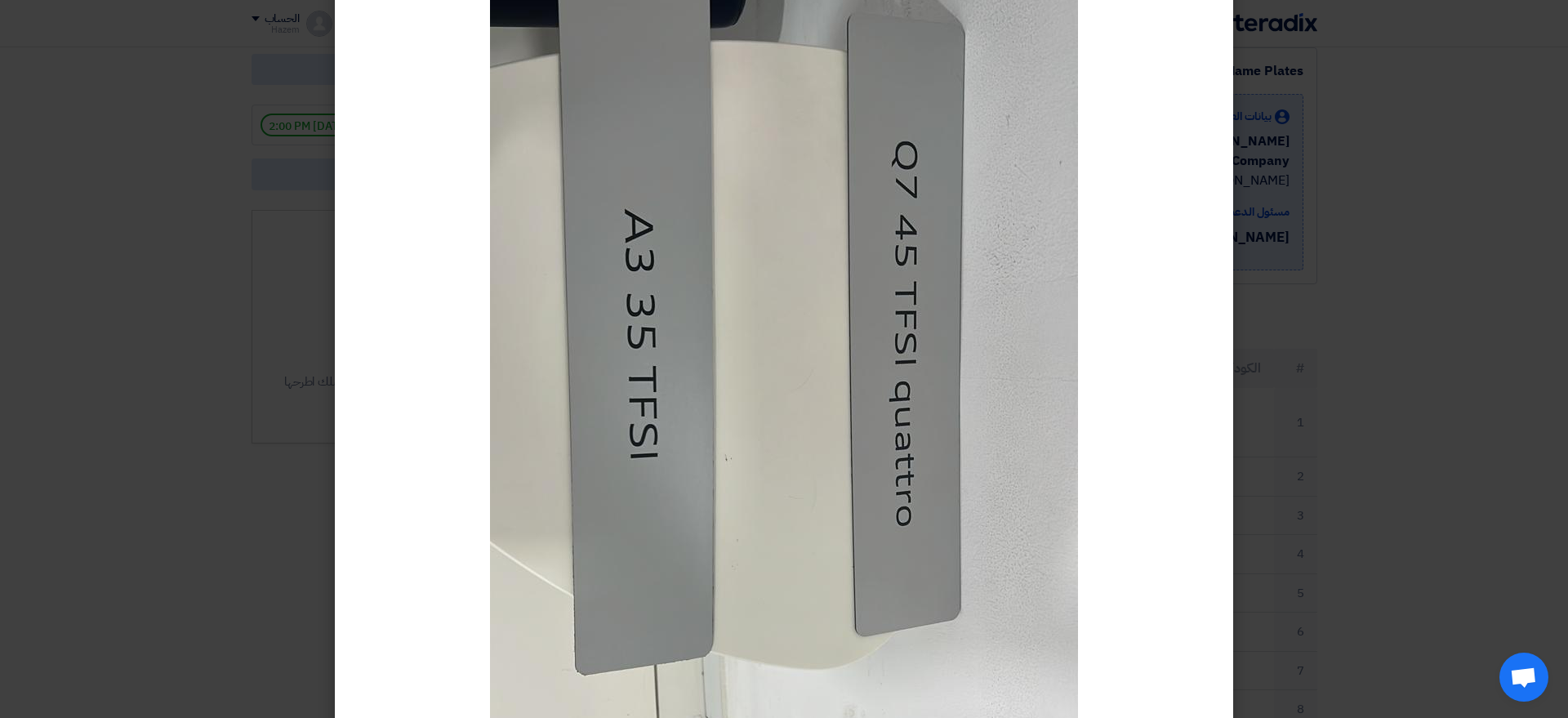
click at [1297, 344] on modal-container at bounding box center [784, 359] width 1568 height 718
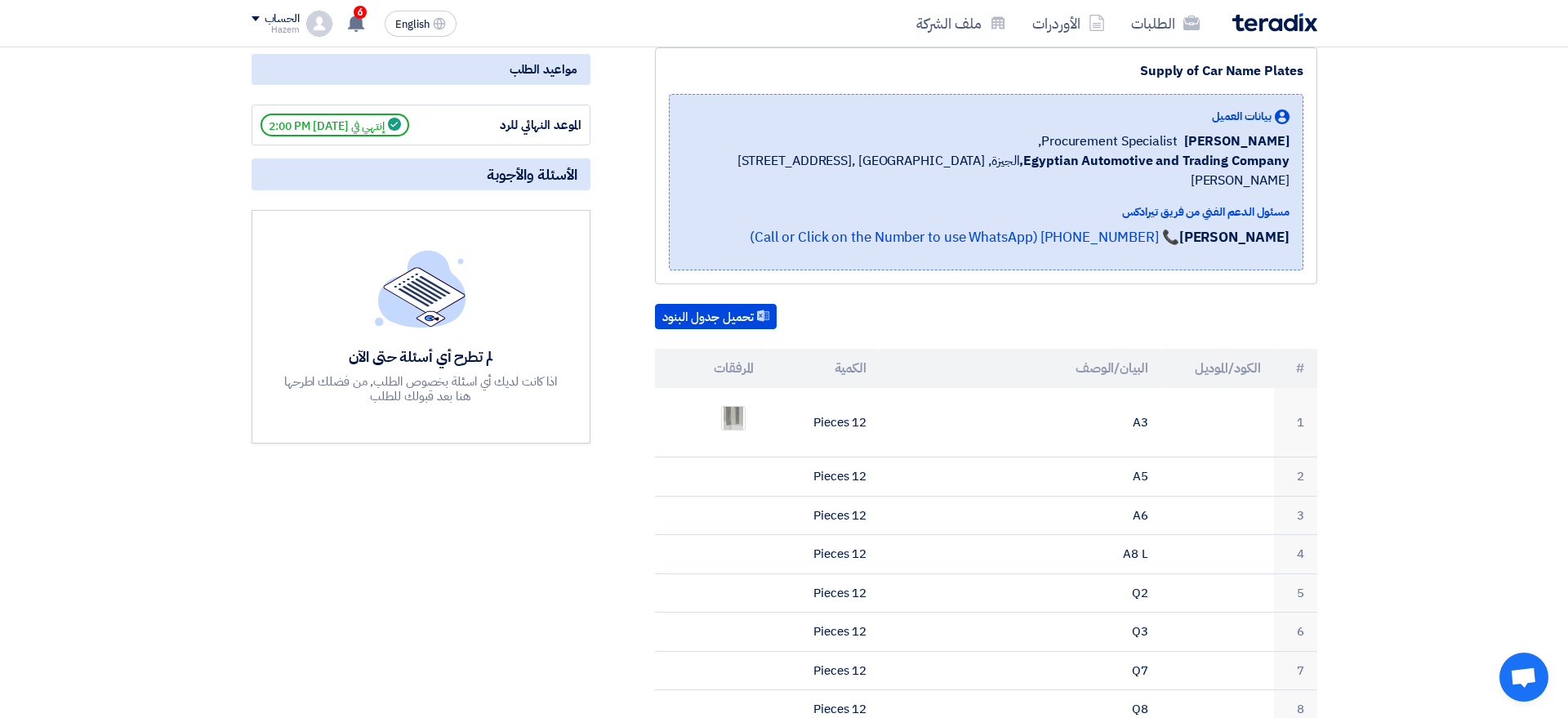
scroll to position [0, 0]
